Goal: Obtain resource: Download file/media

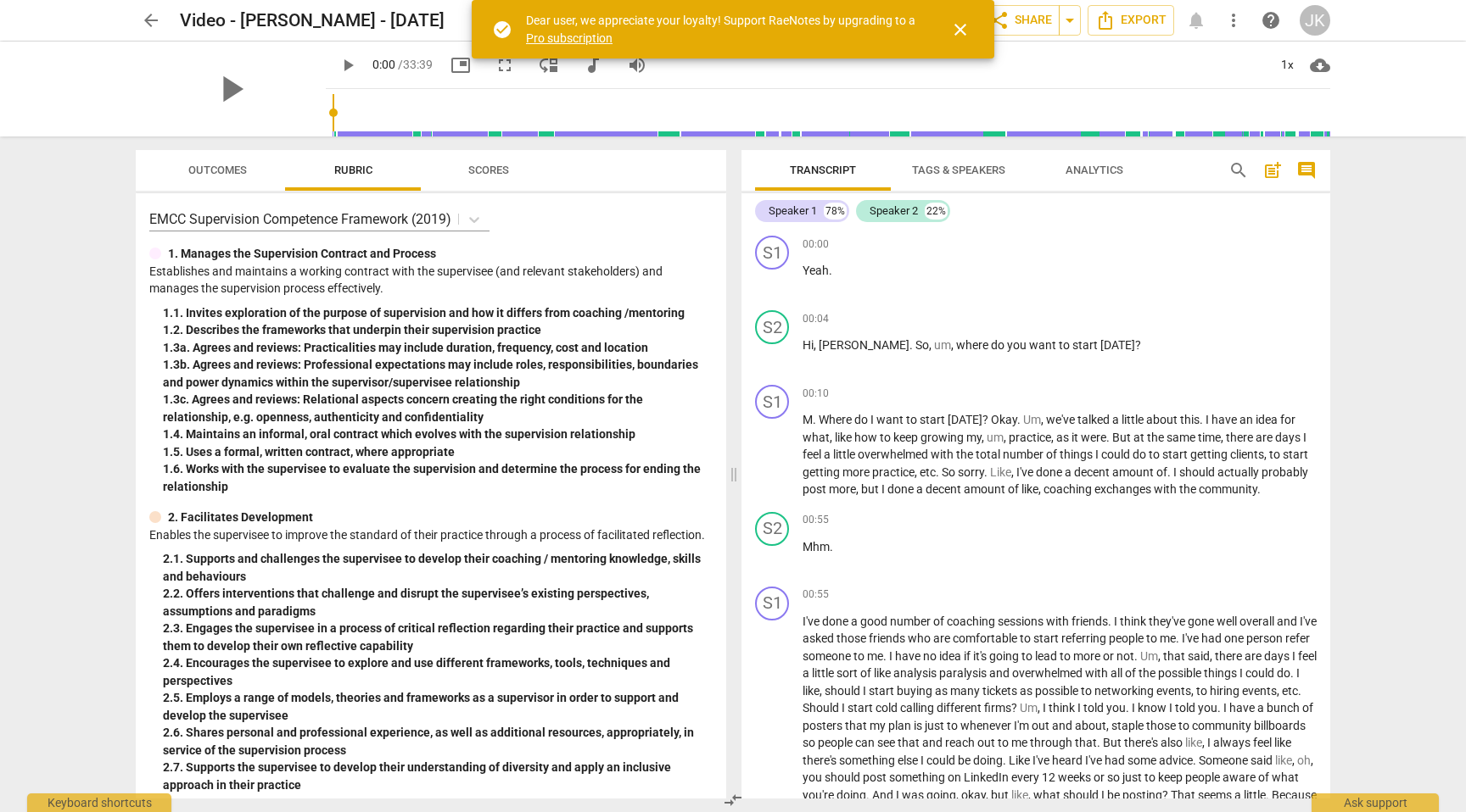
click at [960, 162] on span "Tags & Speakers" at bounding box center [958, 171] width 134 height 23
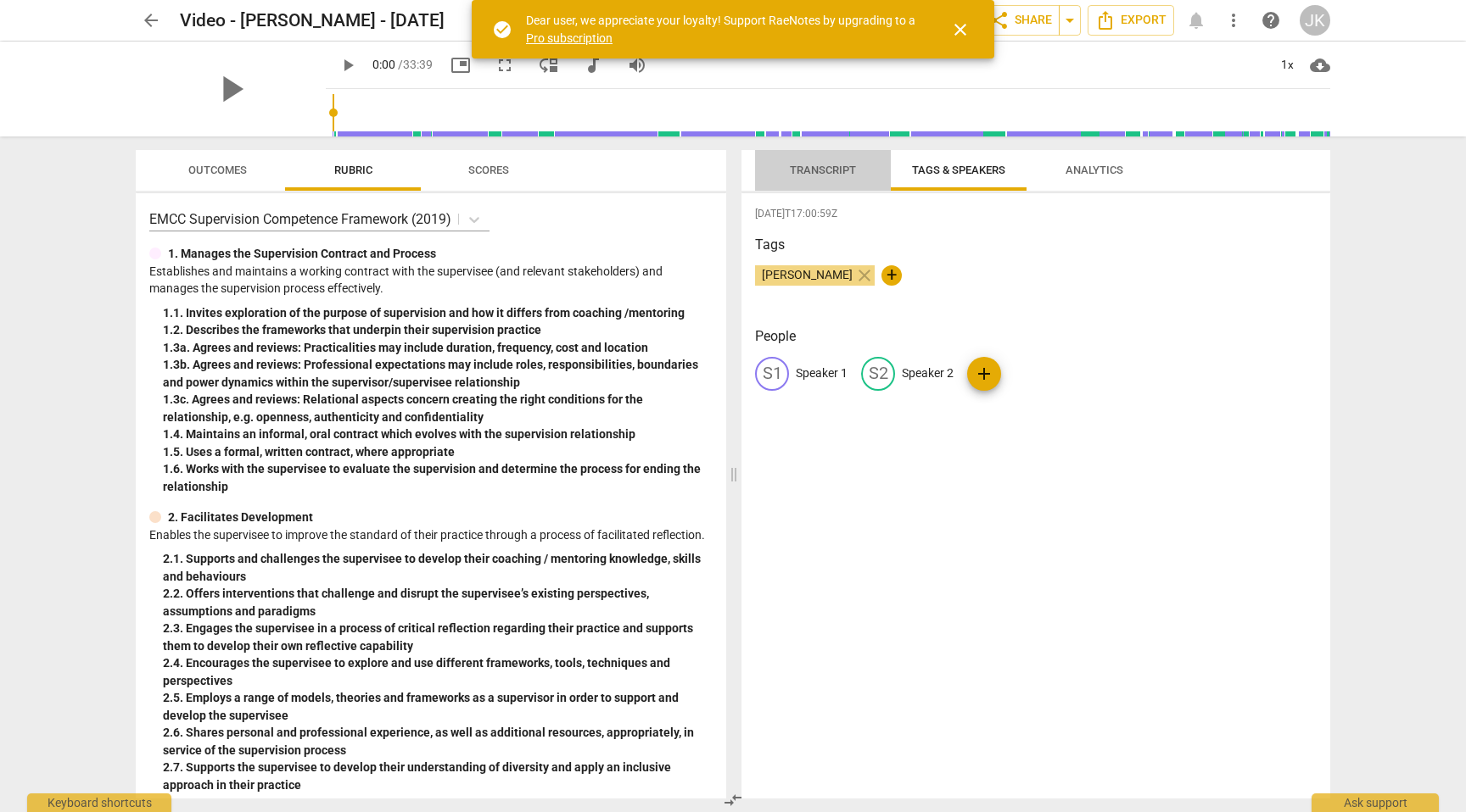
click at [820, 170] on span "Transcript" at bounding box center [822, 170] width 66 height 12
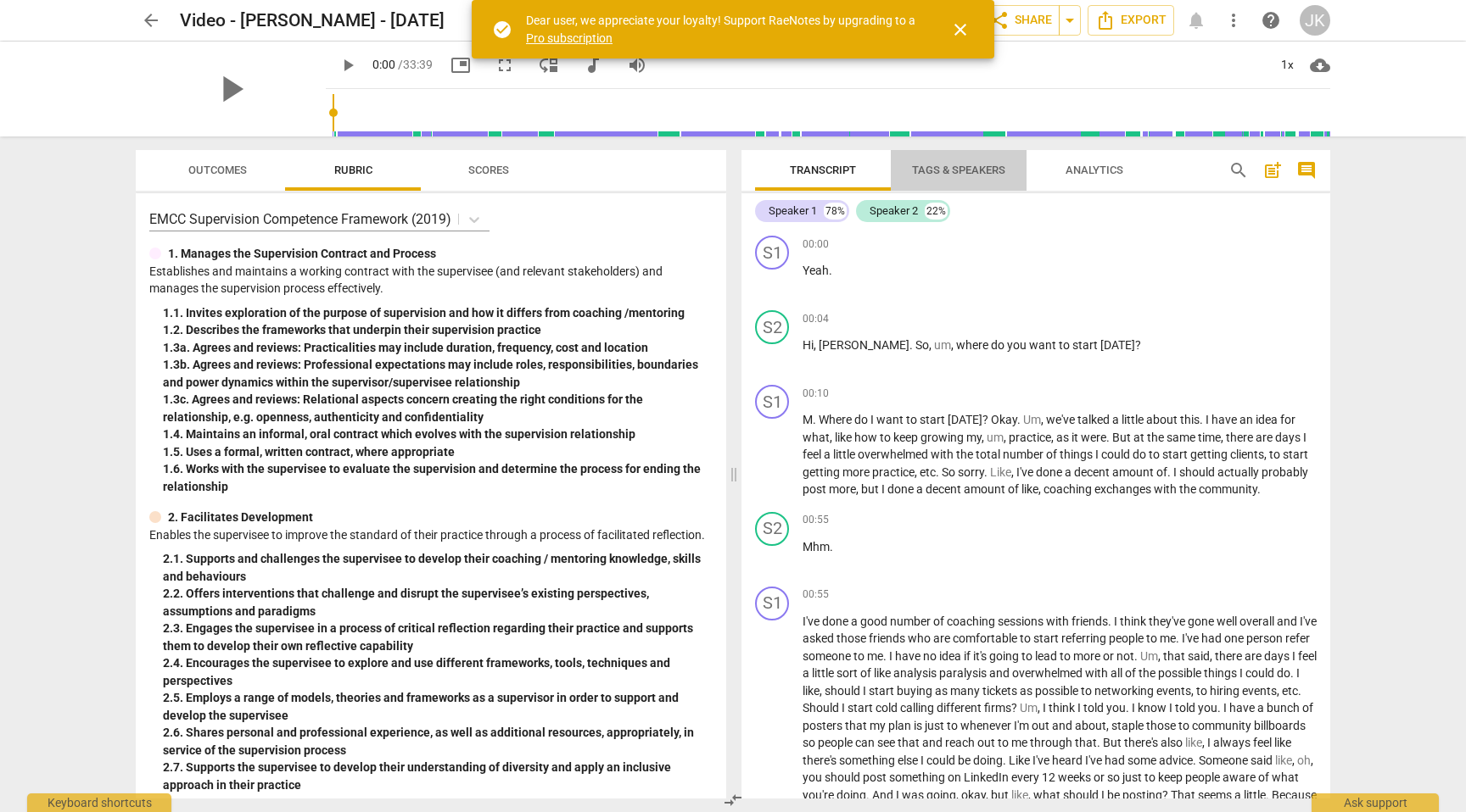
click at [948, 168] on span "Tags & Speakers" at bounding box center [958, 170] width 93 height 12
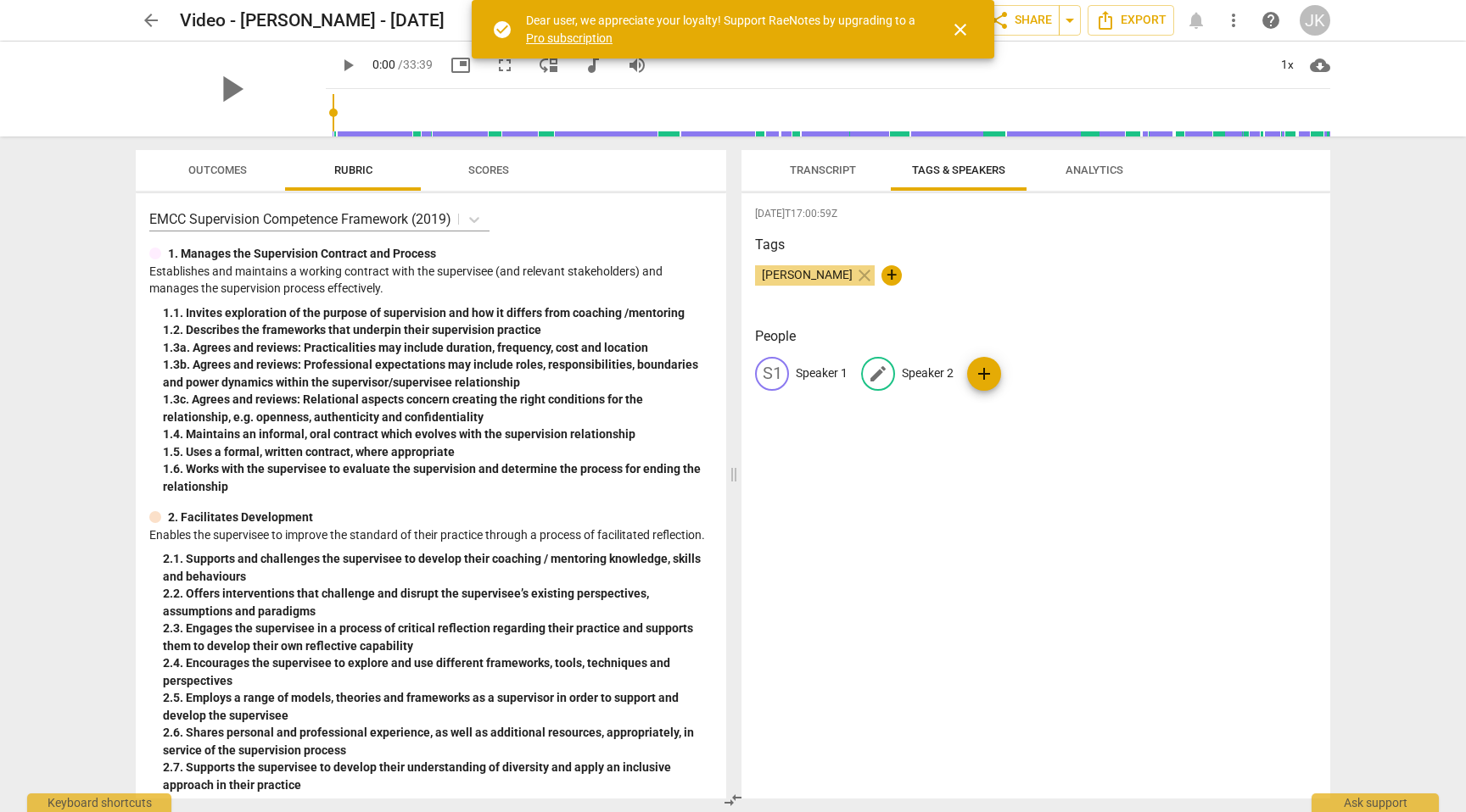
click at [884, 376] on span "edit" at bounding box center [877, 374] width 20 height 20
type input "J"
type input "Coach"
click at [811, 369] on p "Speaker 1" at bounding box center [821, 373] width 52 height 18
type input "Client"
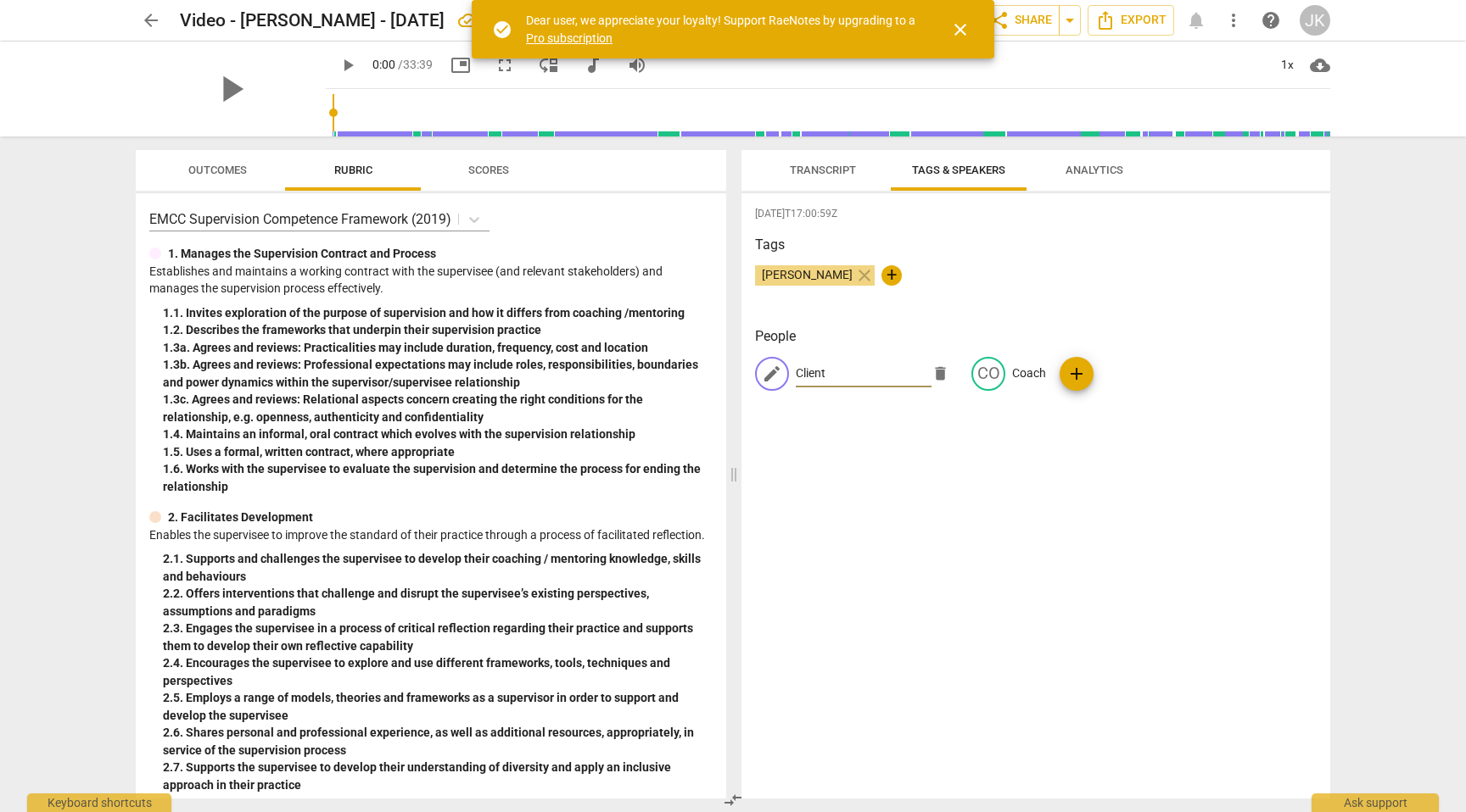
click at [812, 168] on span "Transcript" at bounding box center [822, 170] width 66 height 12
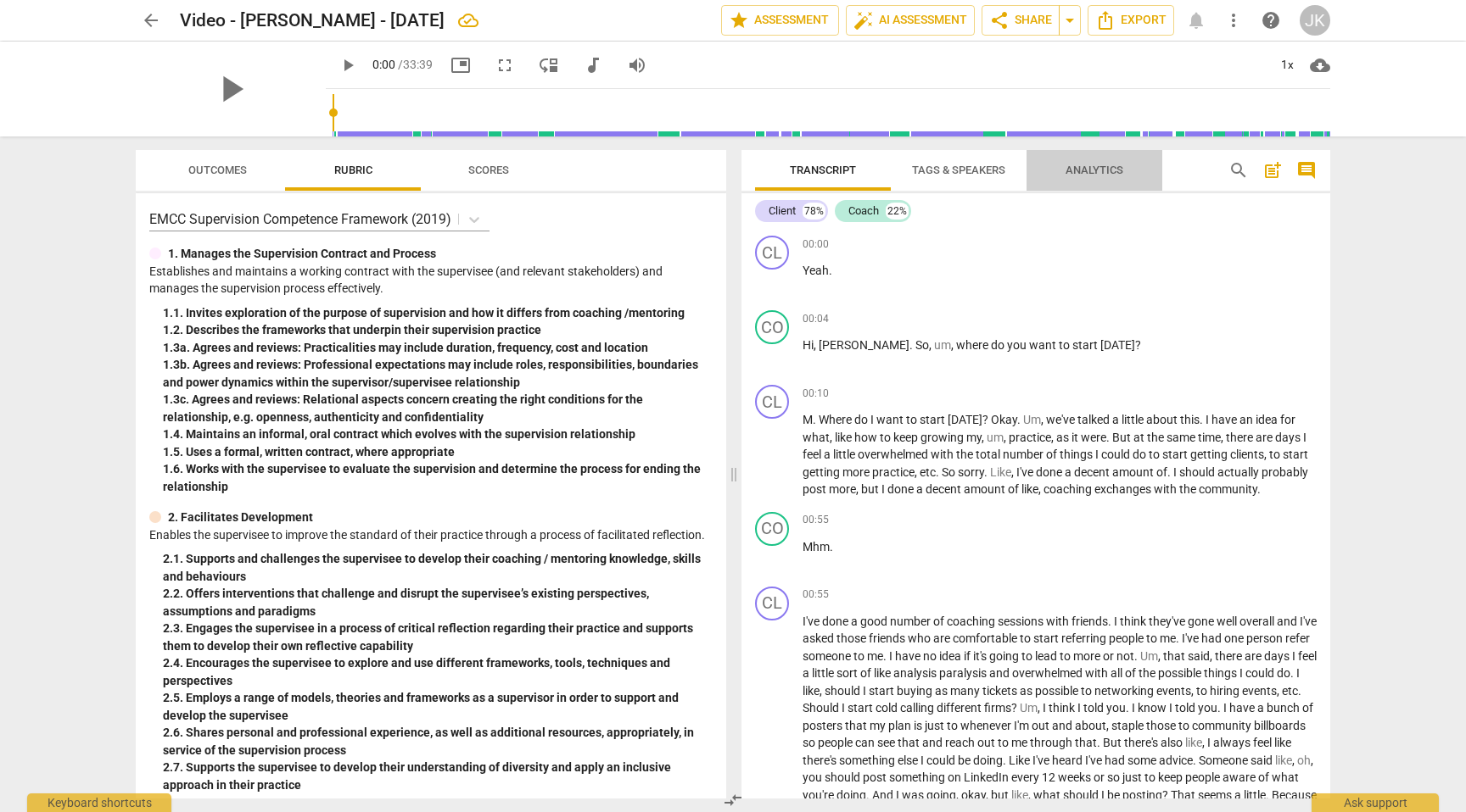
click at [1088, 171] on span "Analytics" at bounding box center [1095, 170] width 58 height 12
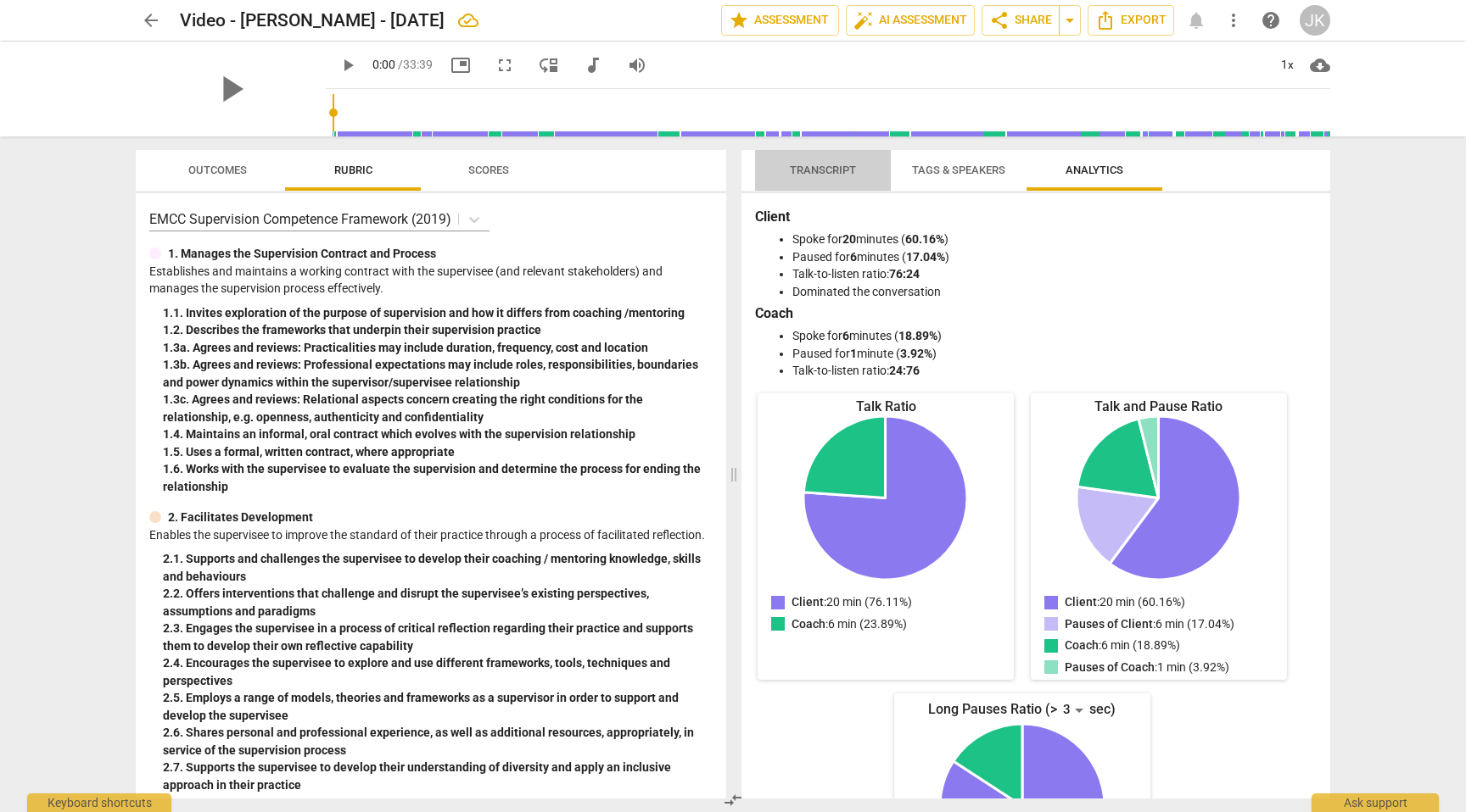
click at [810, 166] on span "Transcript" at bounding box center [822, 170] width 66 height 12
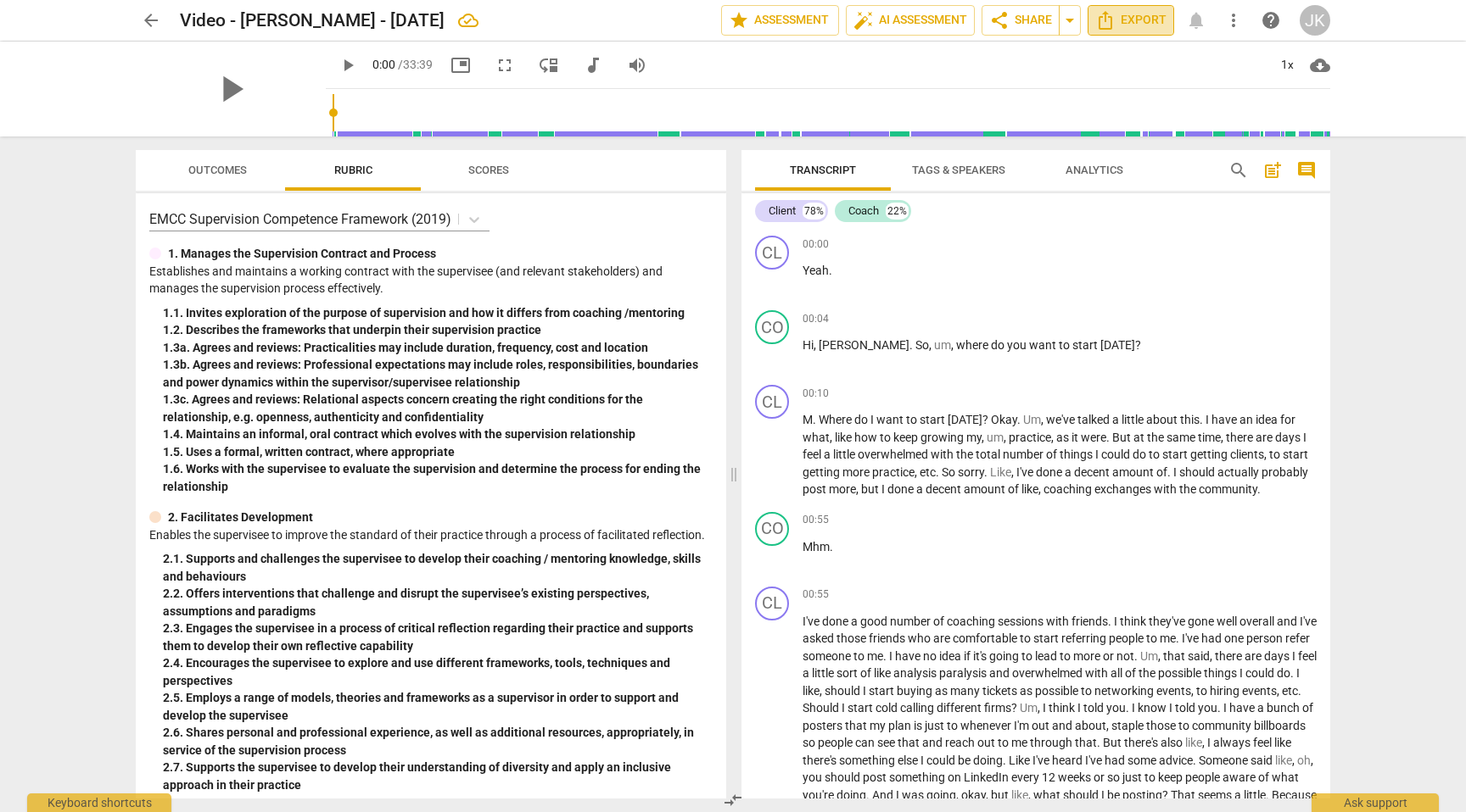
click at [1131, 25] on span "Export" at bounding box center [1130, 20] width 71 height 20
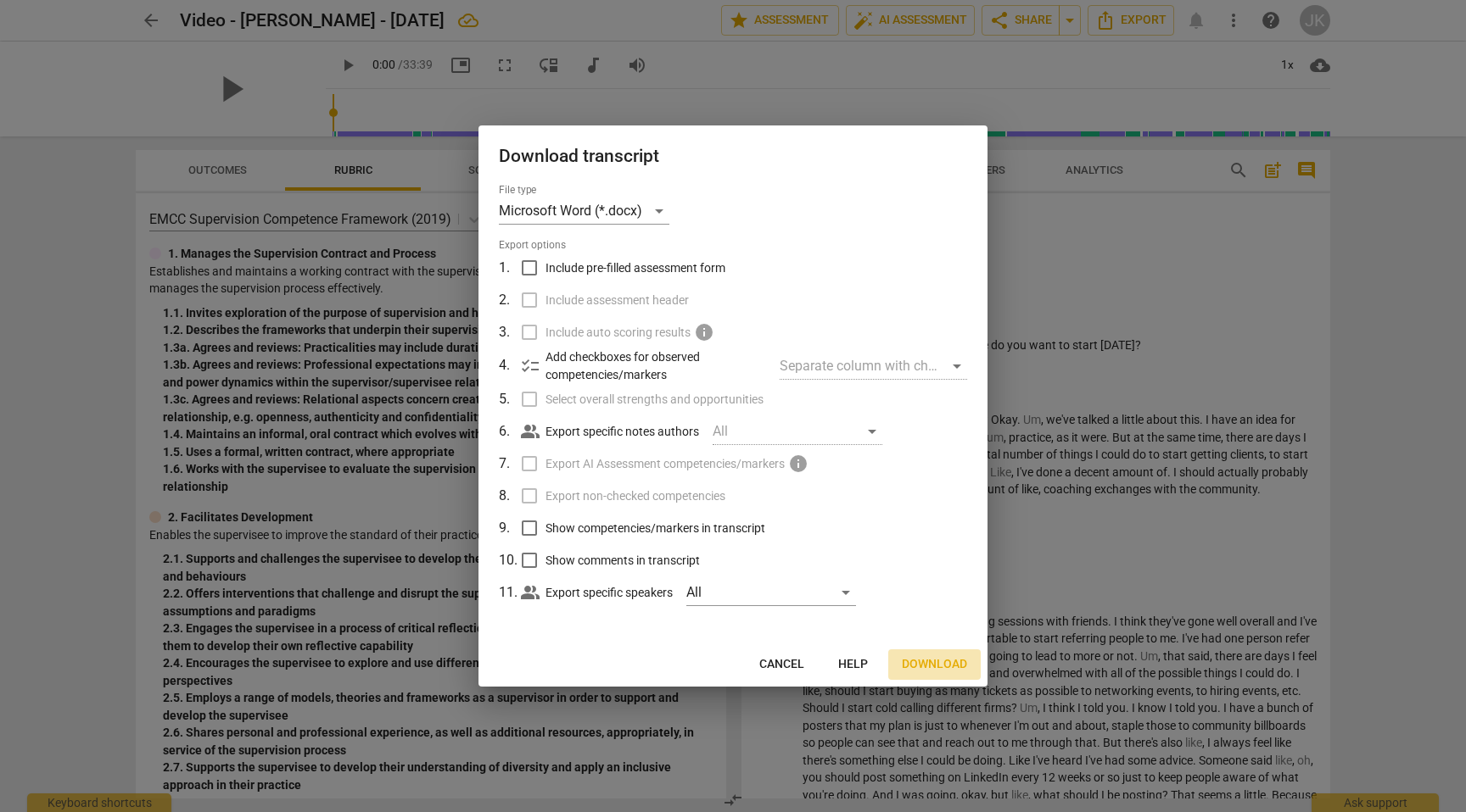
click at [947, 663] on span "Download" at bounding box center [935, 664] width 65 height 17
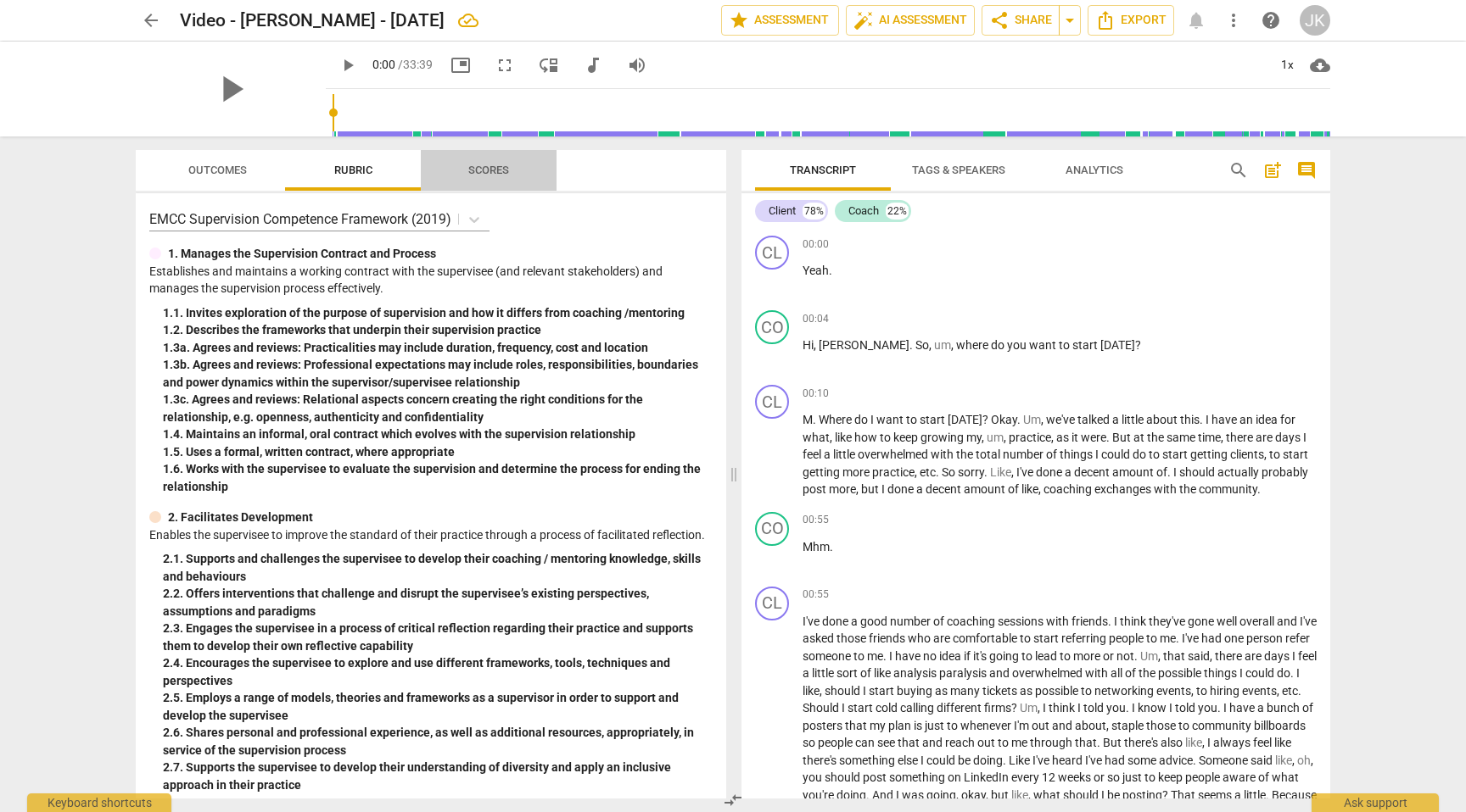
click at [484, 167] on span "Scores" at bounding box center [488, 170] width 40 height 12
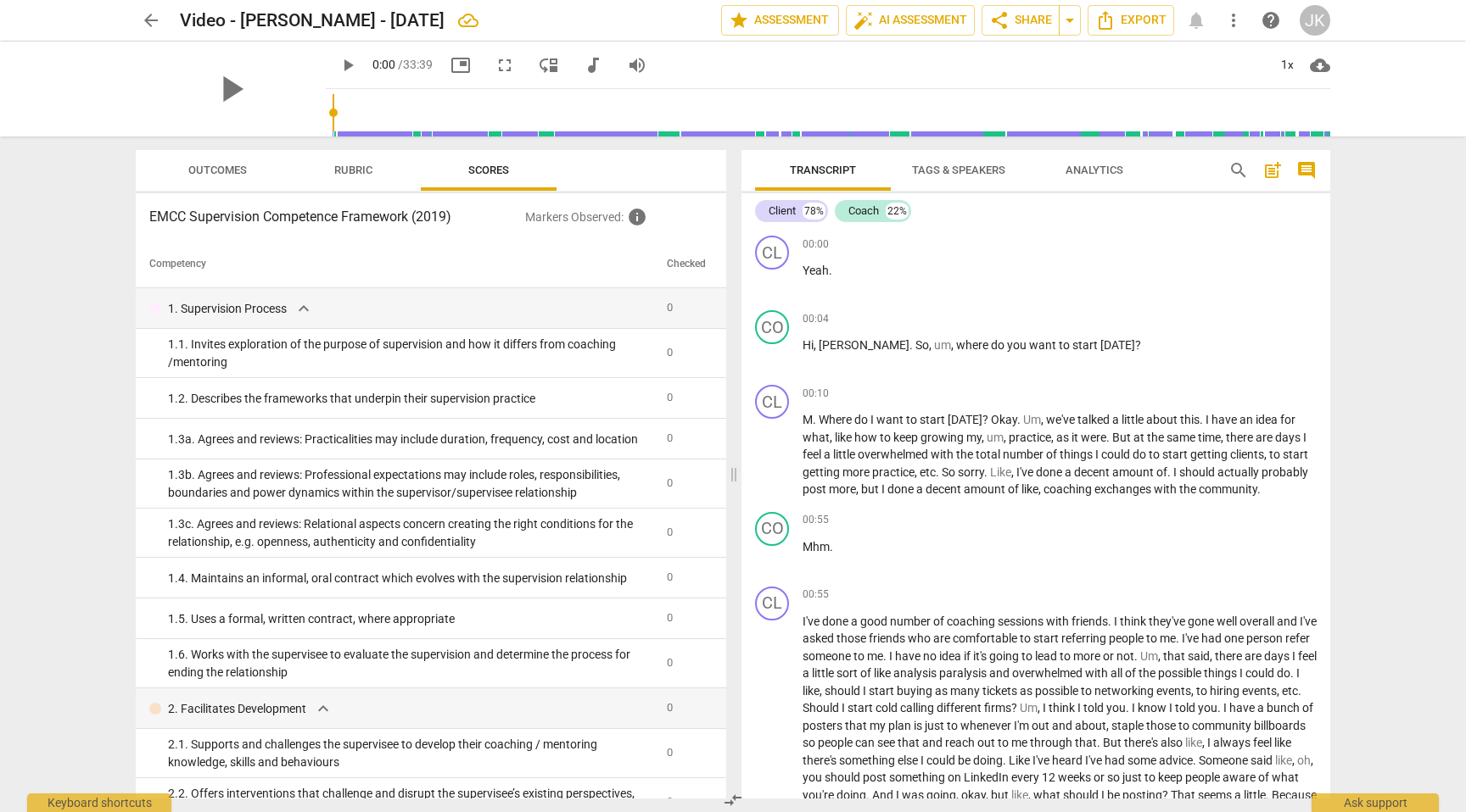
click at [215, 172] on span "Outcomes" at bounding box center [217, 170] width 59 height 12
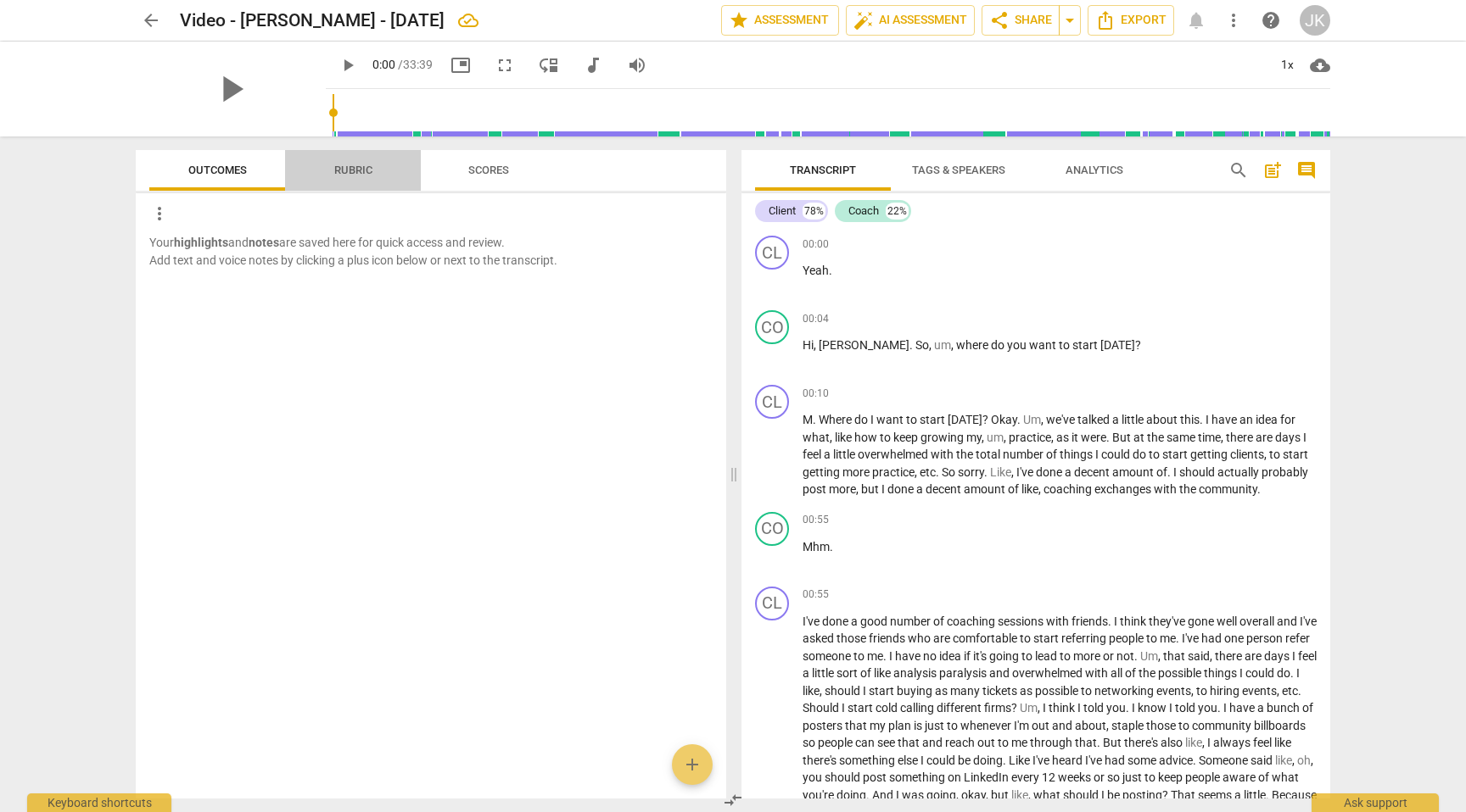
click at [352, 172] on span "Rubric" at bounding box center [353, 170] width 38 height 12
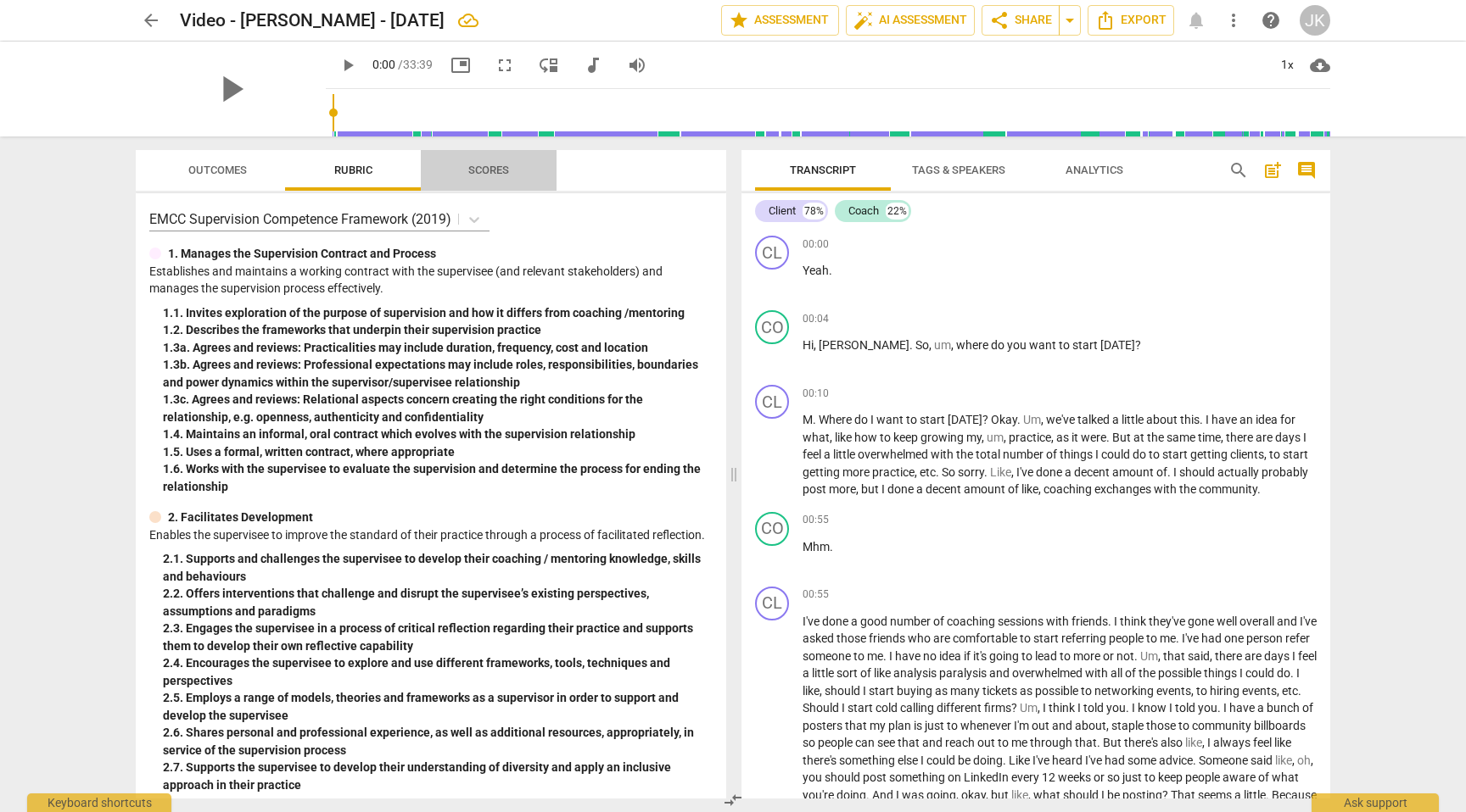
click at [487, 172] on span "Scores" at bounding box center [488, 170] width 40 height 12
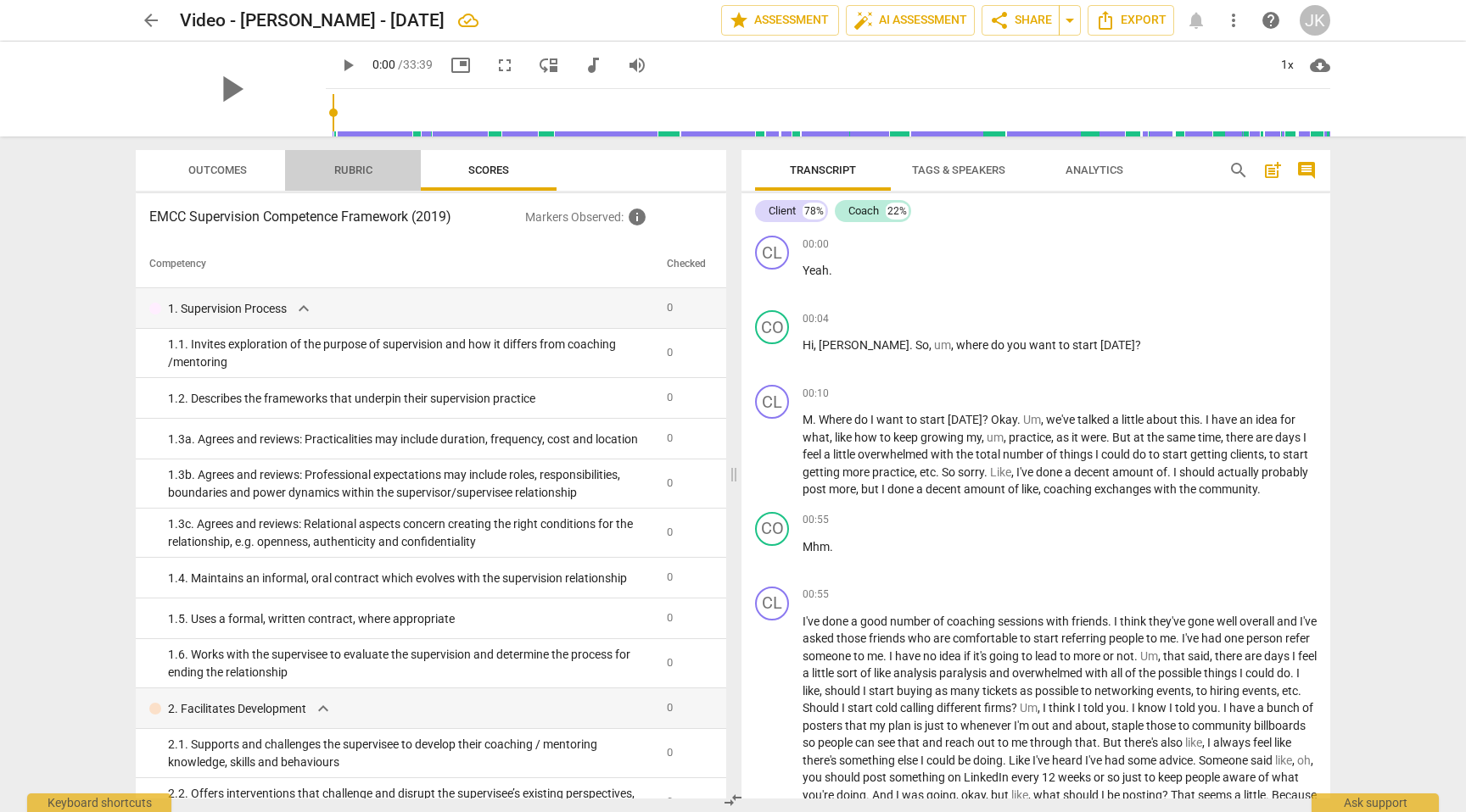
click at [342, 175] on span "Rubric" at bounding box center [353, 170] width 38 height 12
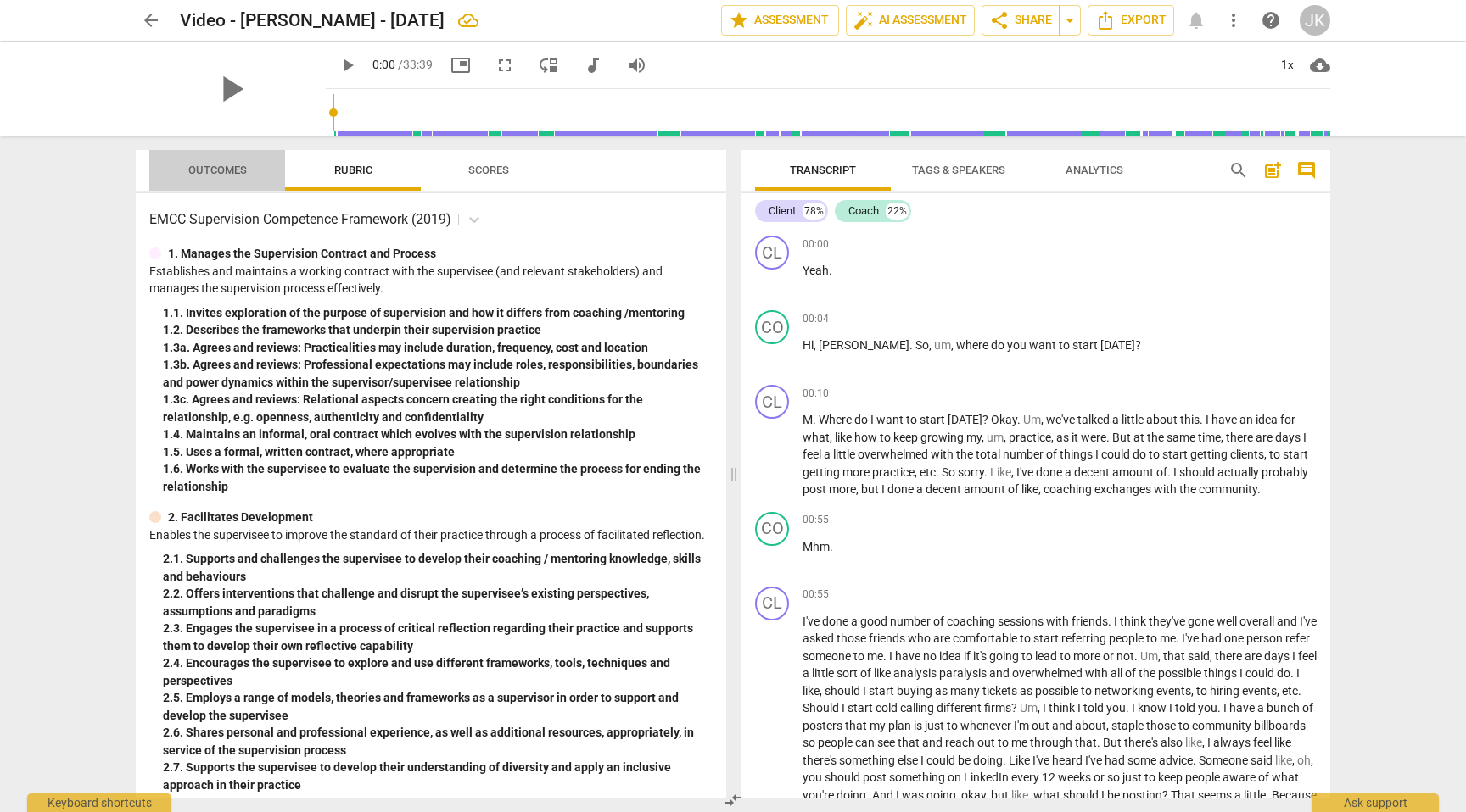
click at [210, 169] on span "Outcomes" at bounding box center [217, 170] width 59 height 12
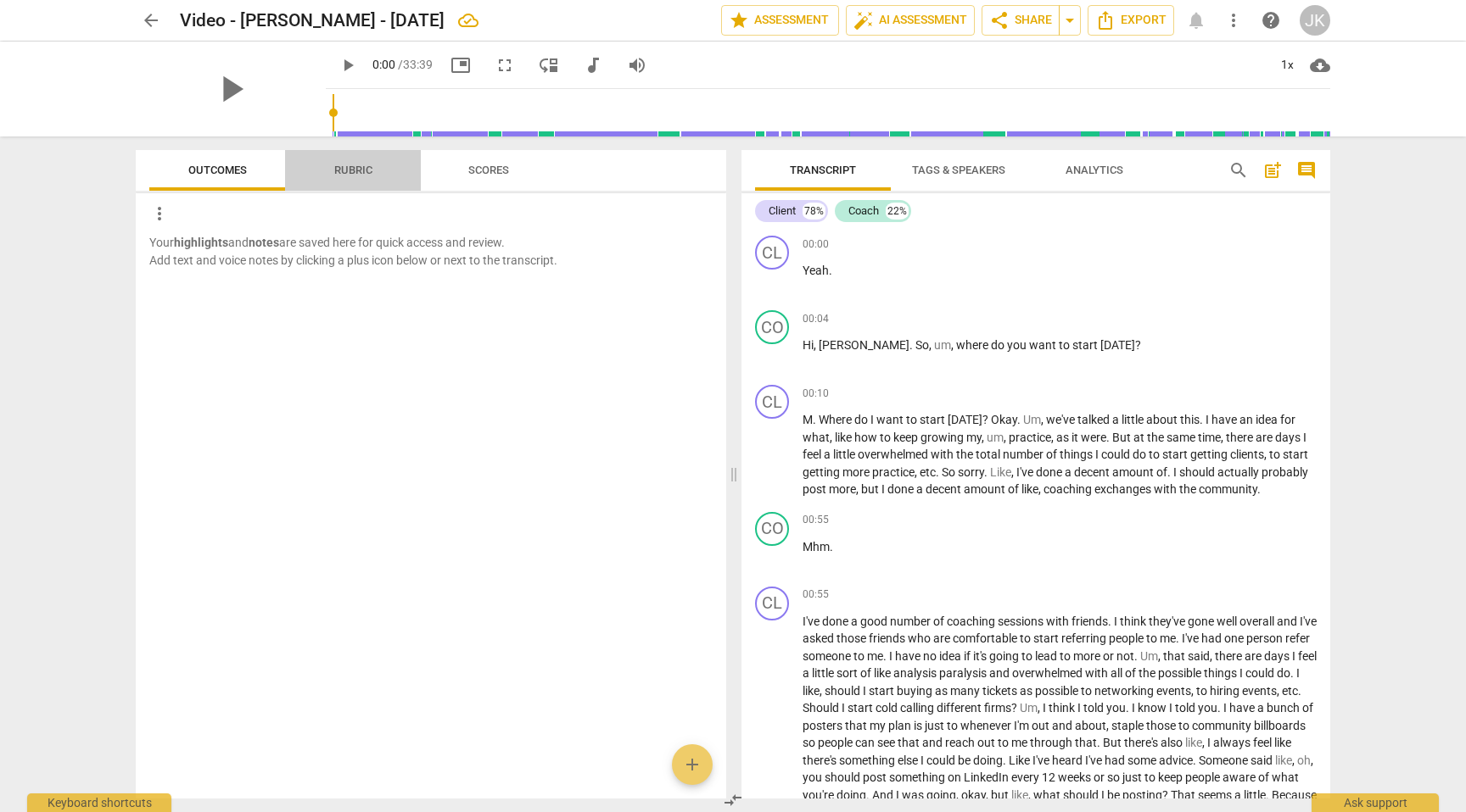
click at [362, 170] on span "Rubric" at bounding box center [353, 170] width 38 height 12
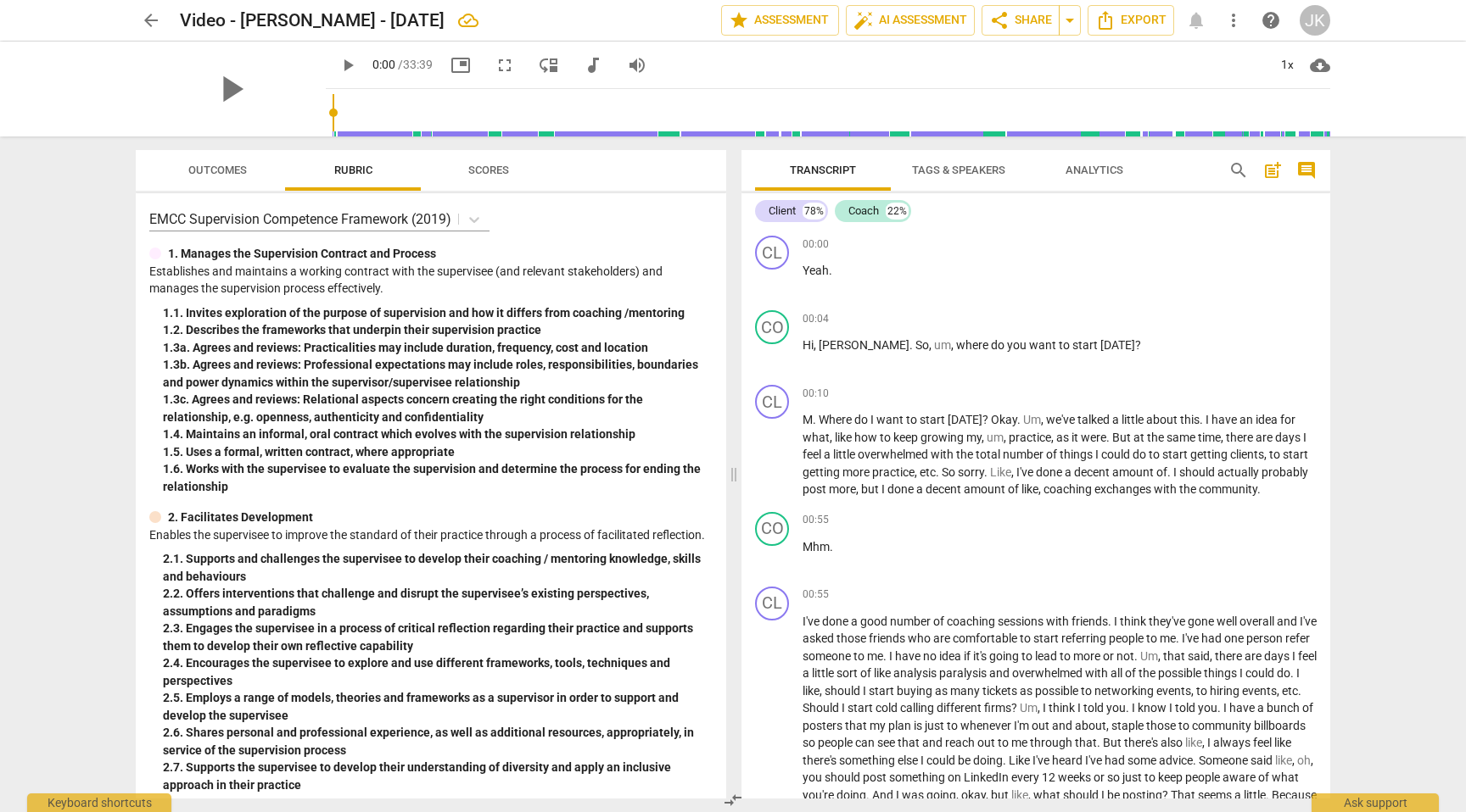
click at [496, 165] on span "Scores" at bounding box center [488, 170] width 40 height 12
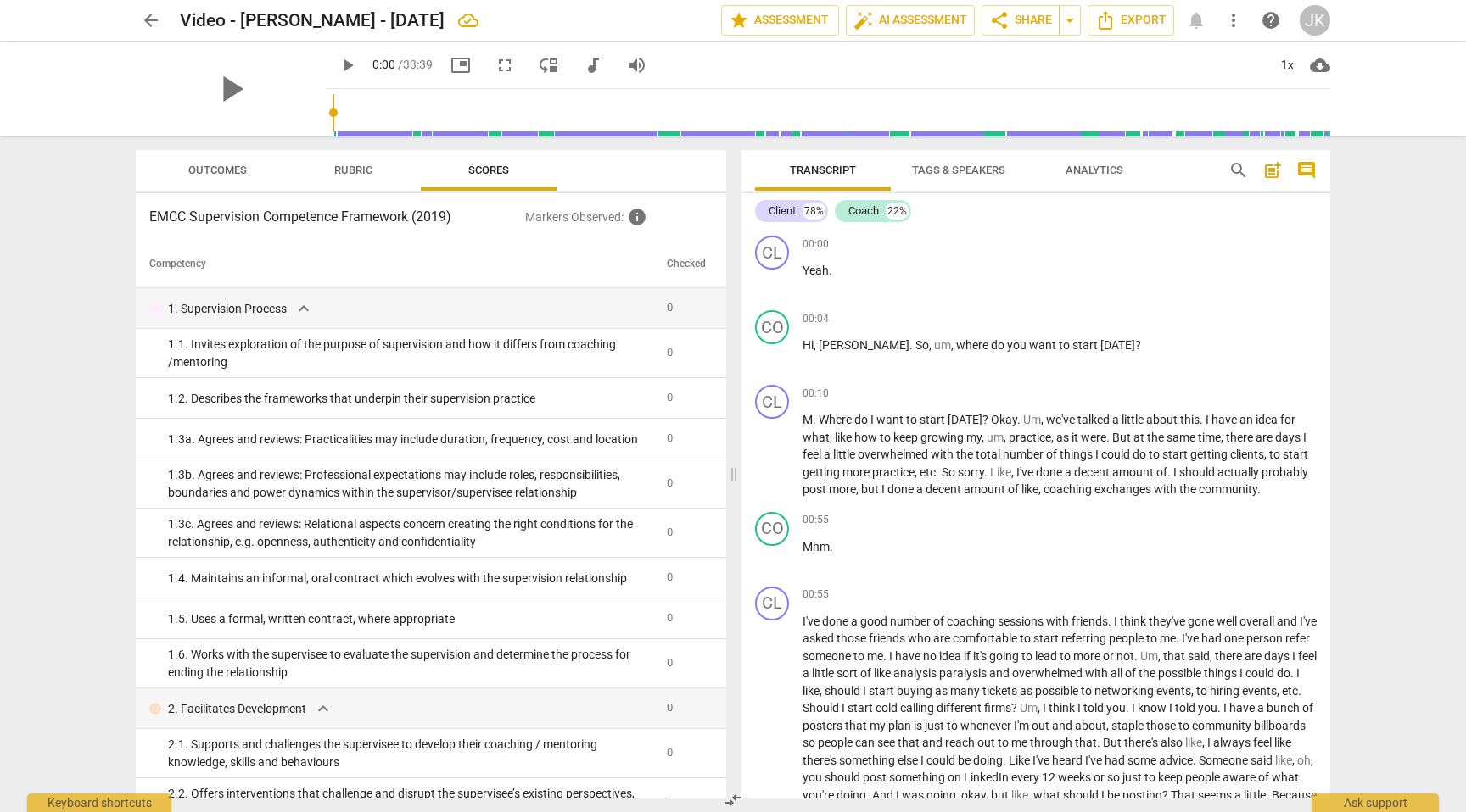
click at [343, 165] on span "Rubric" at bounding box center [353, 170] width 38 height 12
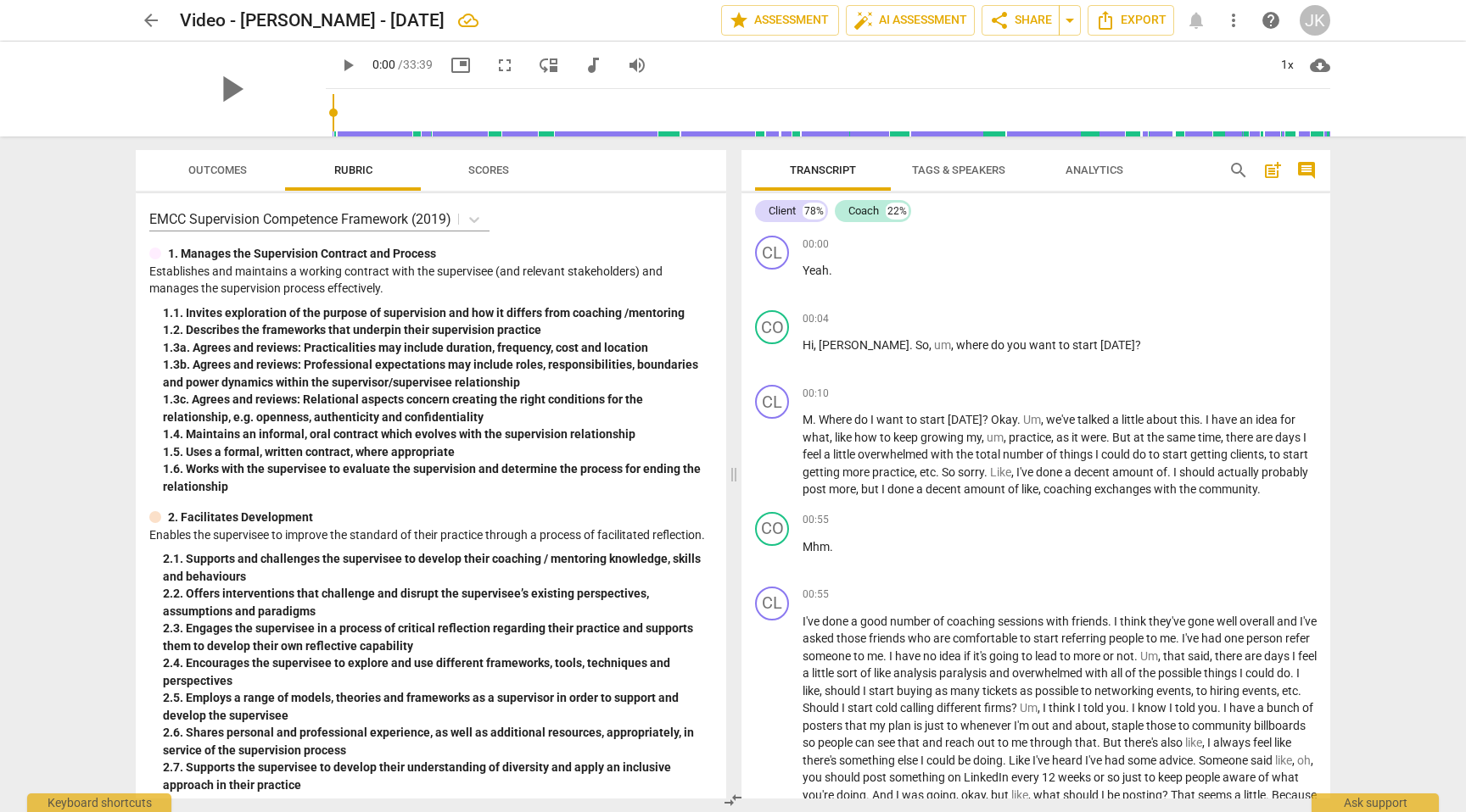
click at [255, 94] on div "play_arrow" at bounding box center [231, 89] width 190 height 95
